Goal: Information Seeking & Learning: Learn about a topic

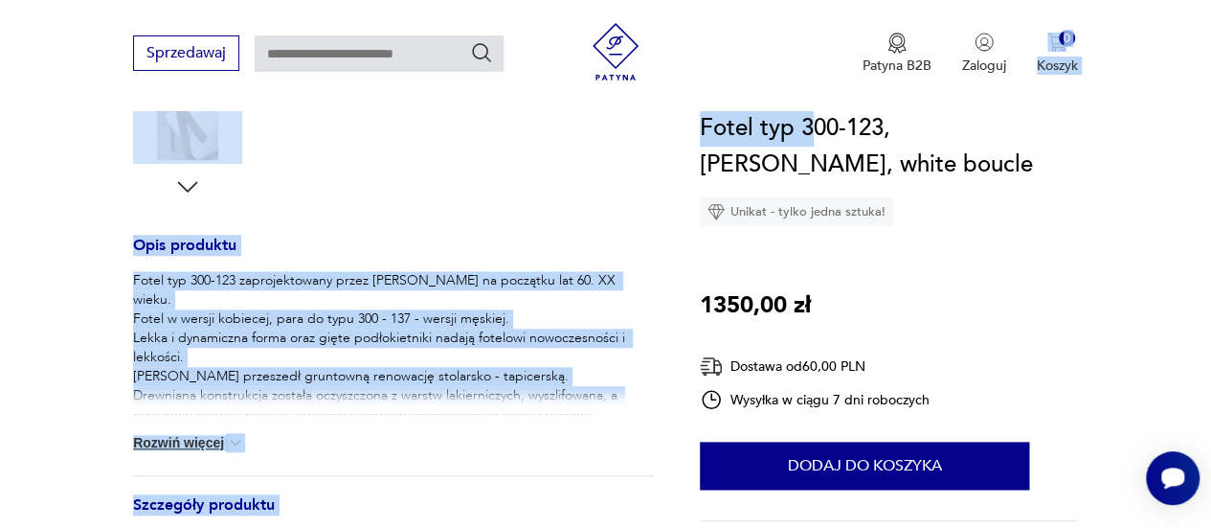
drag, startPoint x: 885, startPoint y: 128, endPoint x: 814, endPoint y: 140, distance: 71.8
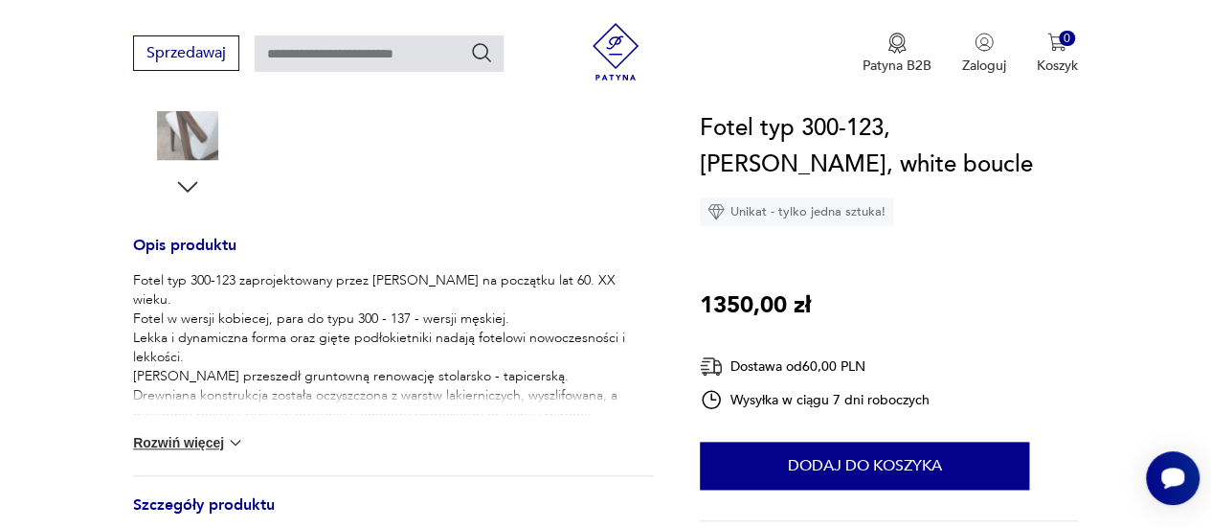
click at [931, 182] on h1 "Fotel typ 300-123, [PERSON_NAME], white boucle" at bounding box center [889, 146] width 378 height 73
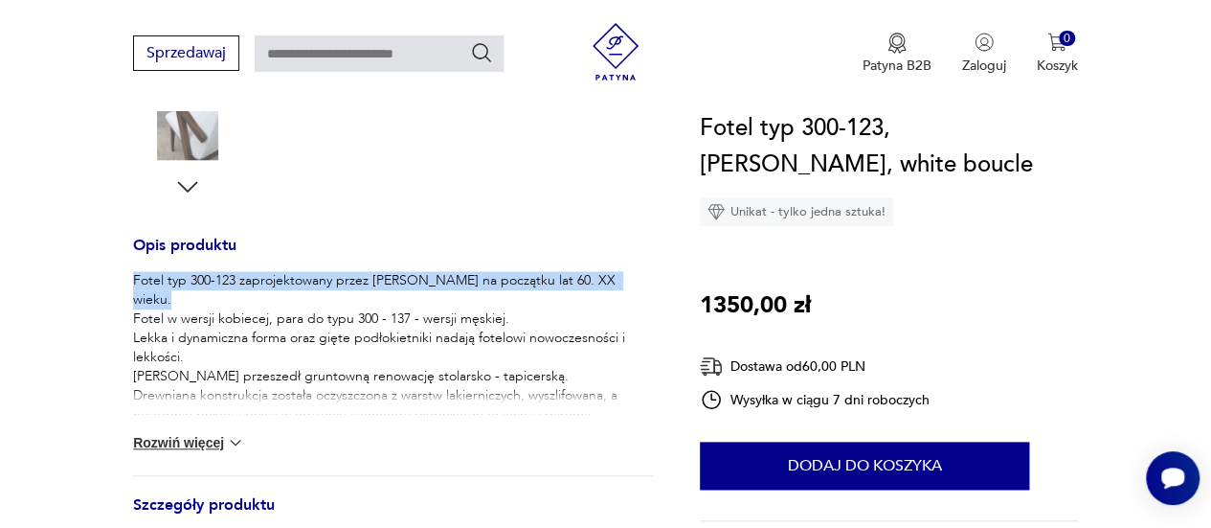
drag, startPoint x: 134, startPoint y: 284, endPoint x: 134, endPoint y: 303, distance: 18.2
click at [134, 303] on p "Fotel typ 300-123 zaprojektowany przez [PERSON_NAME] na początku lat 60. XX wie…" at bounding box center [393, 424] width 521 height 306
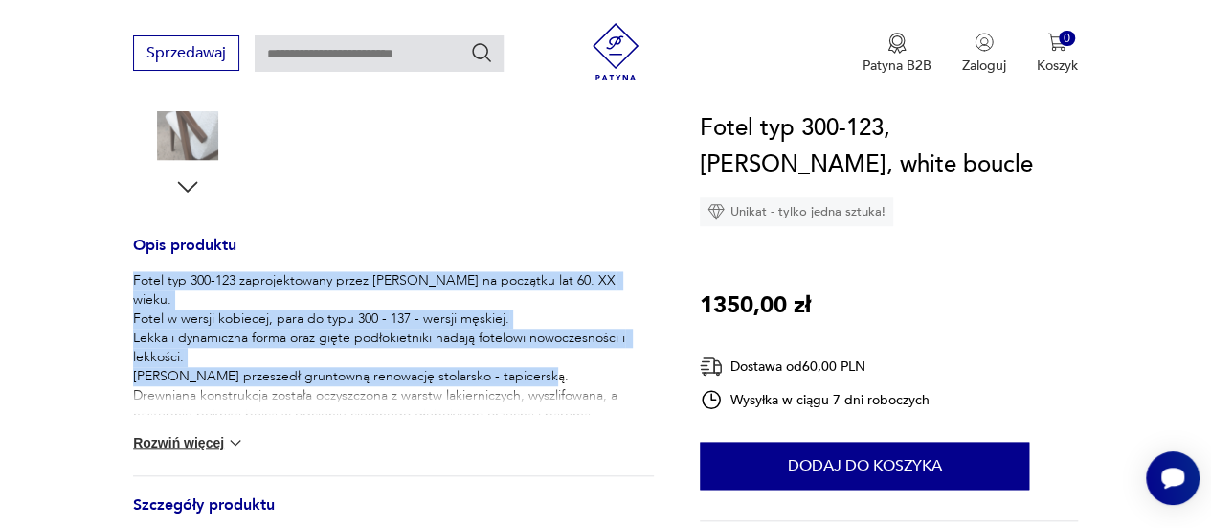
drag, startPoint x: 134, startPoint y: 280, endPoint x: 490, endPoint y: 380, distance: 370.2
click at [490, 380] on p "Fotel typ 300-123 zaprojektowany przez [PERSON_NAME] na początku lat 60. XX wie…" at bounding box center [393, 424] width 521 height 306
click at [216, 440] on button "Rozwiń więcej" at bounding box center [188, 442] width 111 height 19
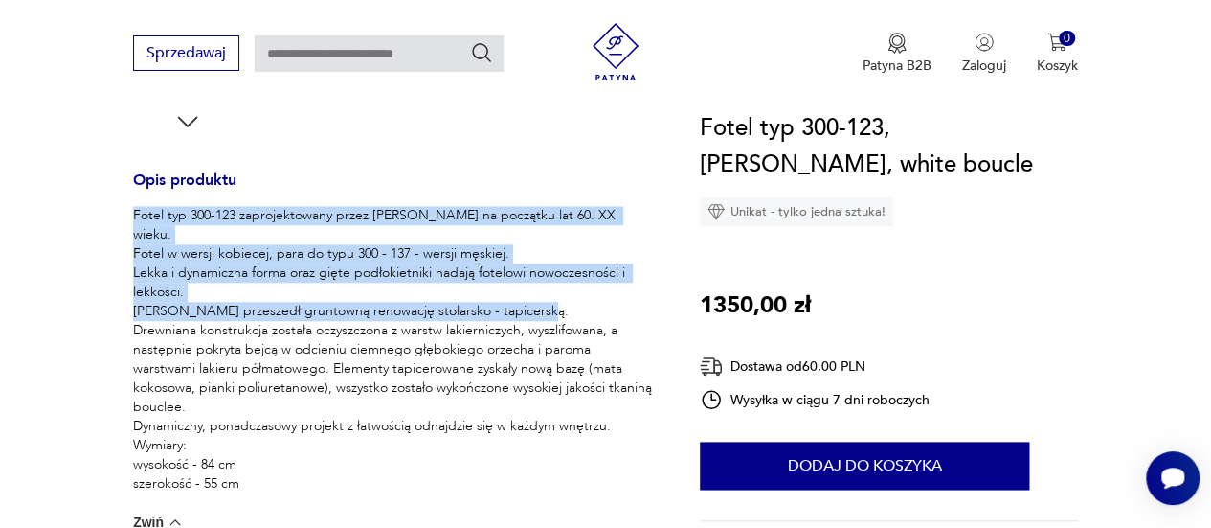
scroll to position [766, 0]
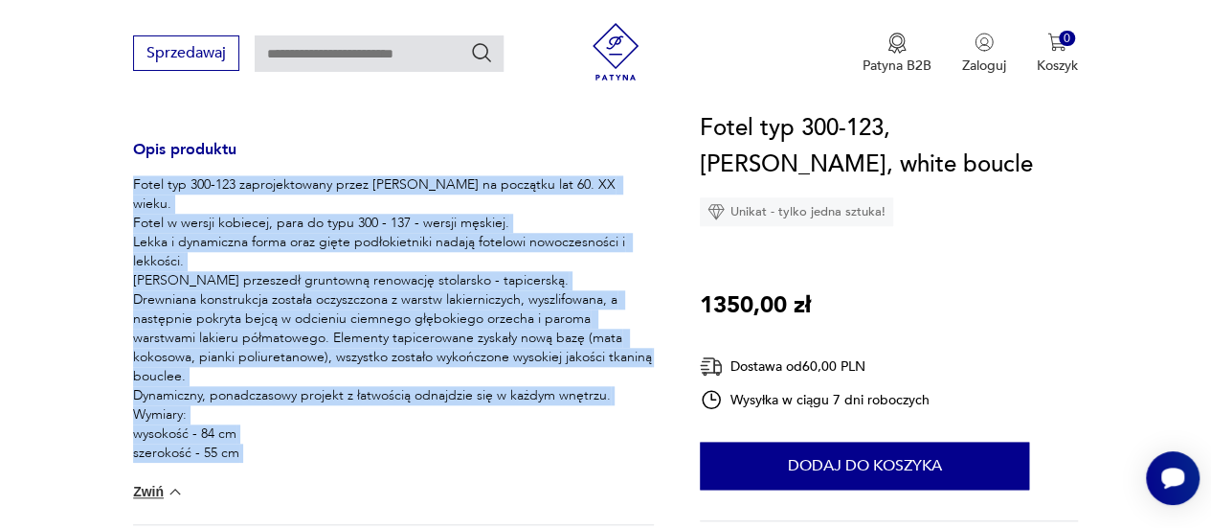
drag, startPoint x: 248, startPoint y: 454, endPoint x: 124, endPoint y: 188, distance: 293.5
click at [124, 188] on section "Klasyk Opis produktu Fotel typ 300-123 zaprojektowany przez [PERSON_NAME] na po…" at bounding box center [605, 259] width 1211 height 1418
copy p "Fotel typ 300-123 zaprojektowany przez [PERSON_NAME] na początku lat 60. XX wie…"
click at [440, 274] on p "Fotel typ 300-123 zaprojektowany przez [PERSON_NAME] na początku lat 60. XX wie…" at bounding box center [393, 328] width 521 height 306
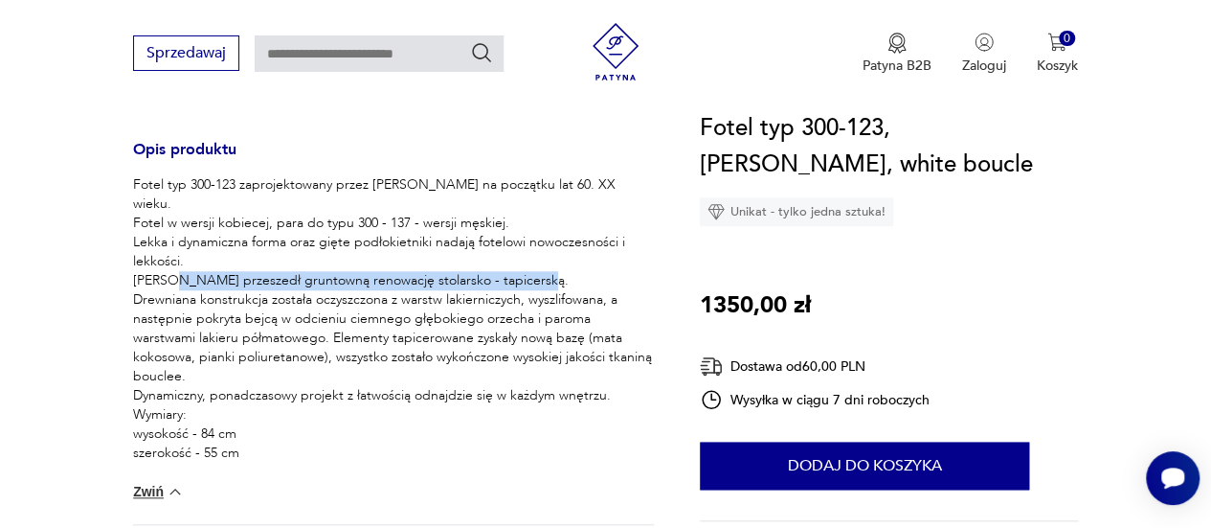
drag, startPoint x: 132, startPoint y: 279, endPoint x: 495, endPoint y: 279, distance: 363.0
click at [495, 279] on p "Fotel typ 300-123 zaprojektowany przez [PERSON_NAME] na początku lat 60. XX wie…" at bounding box center [393, 328] width 521 height 306
copy p "[PERSON_NAME] przeszedł gruntowną renowację stolarsko - tapicerską."
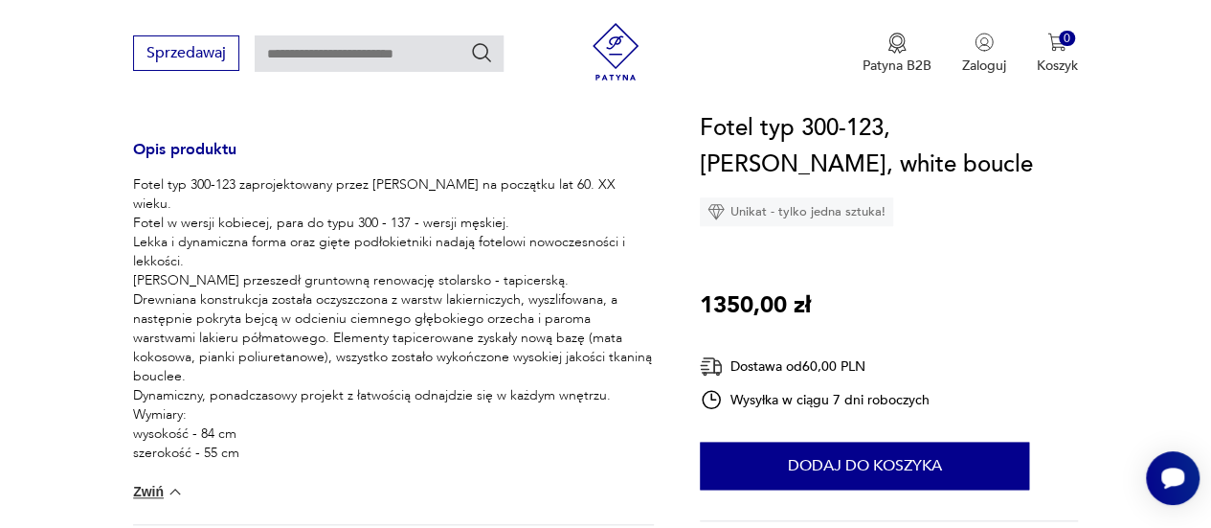
click at [381, 305] on p "Fotel typ 300-123 zaprojektowany przez [PERSON_NAME] na początku lat 60. XX wie…" at bounding box center [393, 328] width 521 height 306
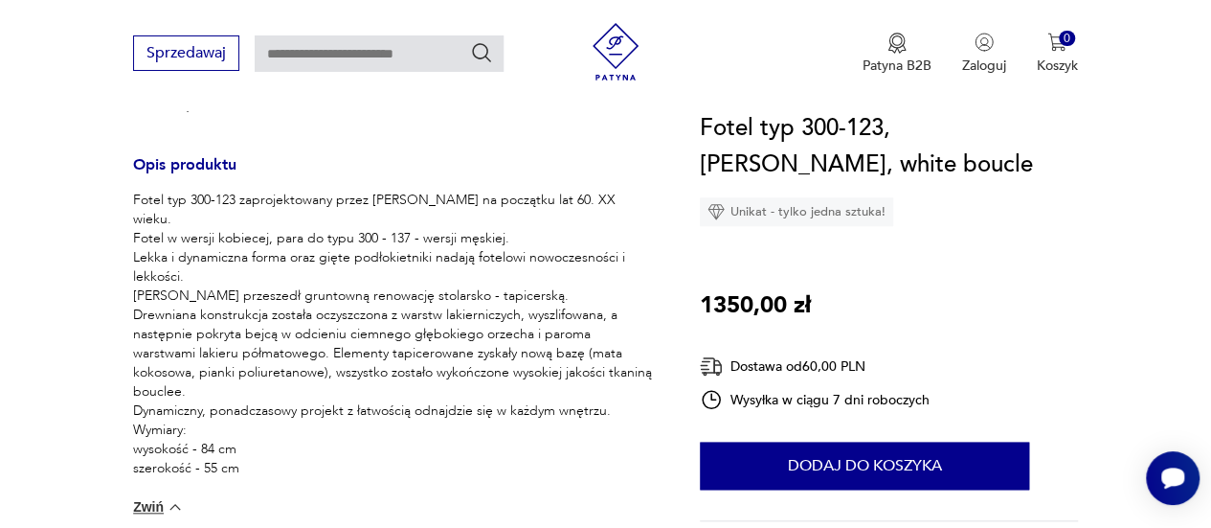
scroll to position [862, 0]
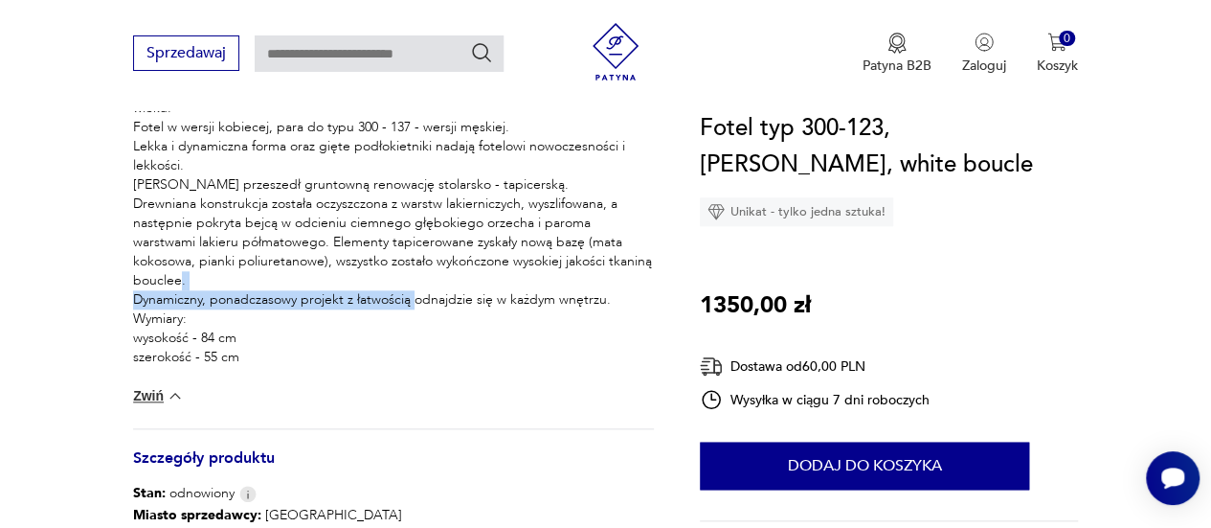
drag, startPoint x: 133, startPoint y: 284, endPoint x: 425, endPoint y: 279, distance: 292.1
click at [425, 279] on p "Fotel typ 300-123 zaprojektowany przez [PERSON_NAME] na początku lat 60. XX wie…" at bounding box center [393, 232] width 521 height 306
click at [350, 358] on p "Fotel typ 300-123 zaprojektowany przez [PERSON_NAME] na początku lat 60. XX wie…" at bounding box center [393, 232] width 521 height 306
drag, startPoint x: 210, startPoint y: 281, endPoint x: 601, endPoint y: 283, distance: 391.7
click at [601, 283] on p "Fotel typ 300-123 zaprojektowany przez [PERSON_NAME] na początku lat 60. XX wie…" at bounding box center [393, 232] width 521 height 306
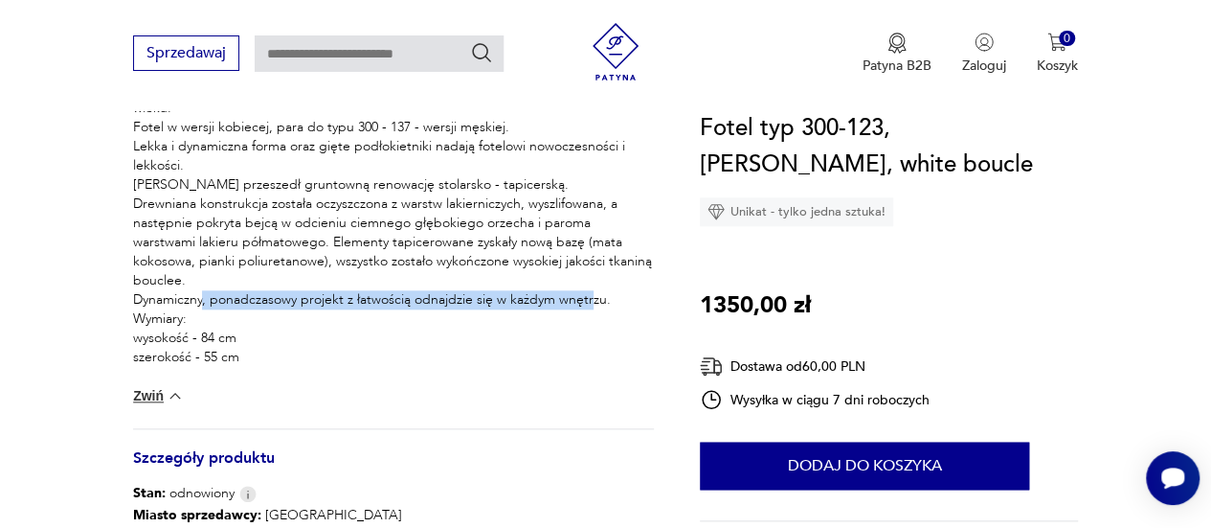
copy p "ponadczasowy projekt z łatwością odnajdzie się w każdym wnętrzu"
